Goal: Task Accomplishment & Management: Check status

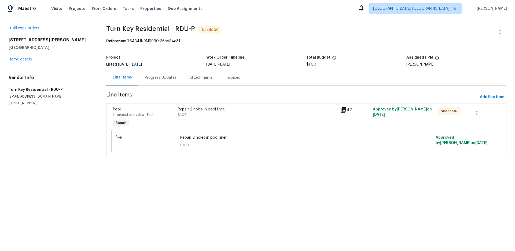
click at [156, 79] on div "Progress Updates" at bounding box center [161, 77] width 32 height 5
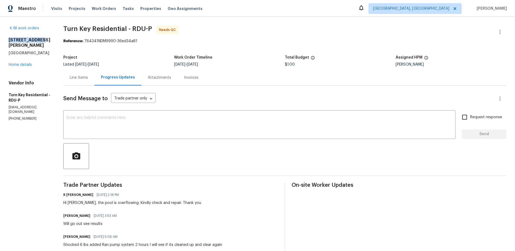
drag, startPoint x: 48, startPoint y: 40, endPoint x: 9, endPoint y: 42, distance: 39.0
click at [9, 42] on h2 "[STREET_ADDRESS][PERSON_NAME]" at bounding box center [30, 42] width 42 height 11
copy h2 "[STREET_ADDRESS][PERSON_NAME]"
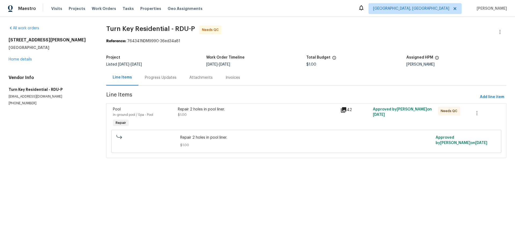
click at [170, 79] on div "Progress Updates" at bounding box center [161, 77] width 32 height 5
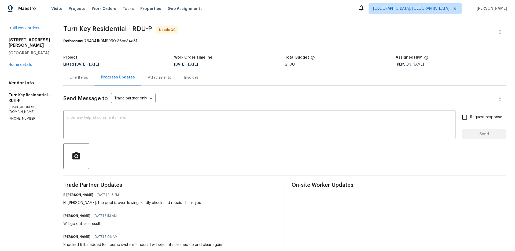
click at [165, 75] on div "Attachments" at bounding box center [159, 77] width 23 height 5
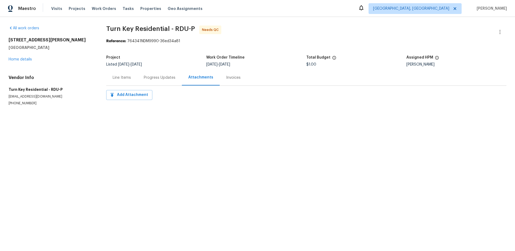
click at [160, 80] on div "Progress Updates" at bounding box center [160, 77] width 32 height 5
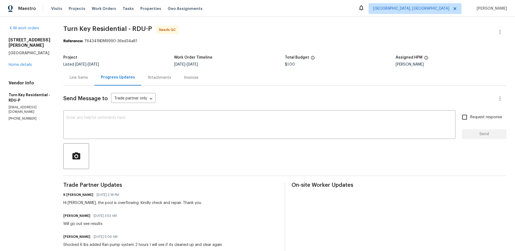
click at [199, 79] on div "Invoices" at bounding box center [191, 77] width 14 height 5
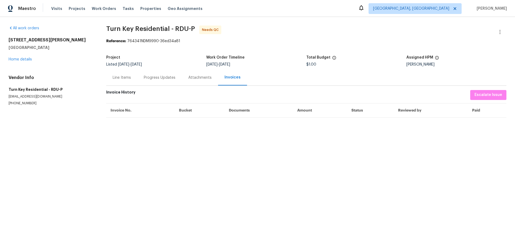
click at [115, 77] on div "Line Items" at bounding box center [122, 77] width 18 height 5
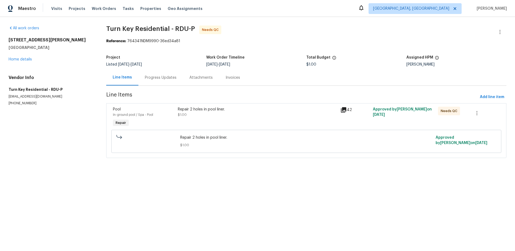
click at [348, 111] on div "42" at bounding box center [355, 110] width 29 height 6
click at [189, 109] on div "Repair 2 holes in pool liner." at bounding box center [257, 109] width 159 height 5
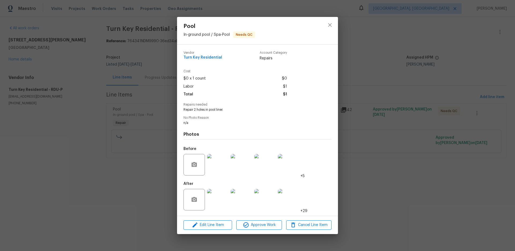
click at [265, 197] on img at bounding box center [264, 199] width 21 height 21
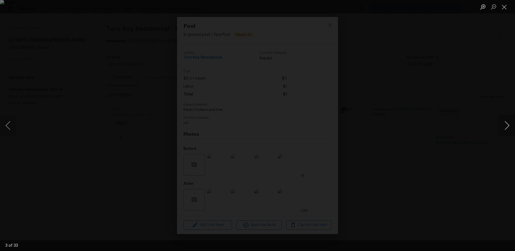
click at [508, 125] on button "Next image" at bounding box center [507, 125] width 16 height 21
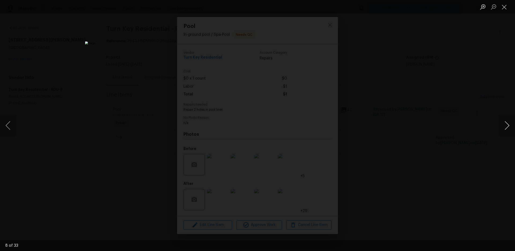
click at [508, 125] on button "Next image" at bounding box center [507, 125] width 16 height 21
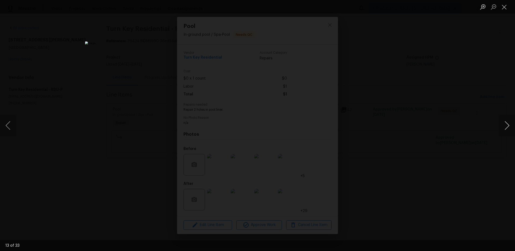
click at [508, 125] on button "Next image" at bounding box center [507, 125] width 16 height 21
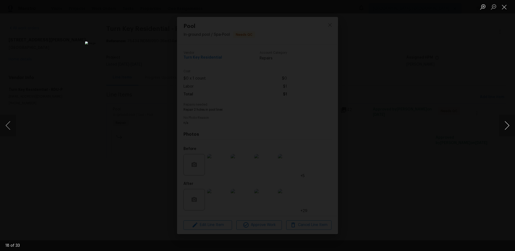
click at [508, 125] on button "Next image" at bounding box center [507, 125] width 16 height 21
click at [395, 123] on div "Lightbox" at bounding box center [257, 125] width 515 height 251
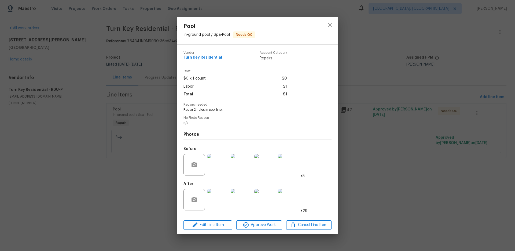
drag, startPoint x: 139, startPoint y: 157, endPoint x: 123, endPoint y: 125, distance: 35.8
click at [139, 157] on div "Pool In-ground pool / Spa - Pool Needs QC Vendor Turn Key Residential Account C…" at bounding box center [257, 125] width 515 height 251
